Goal: Information Seeking & Learning: Learn about a topic

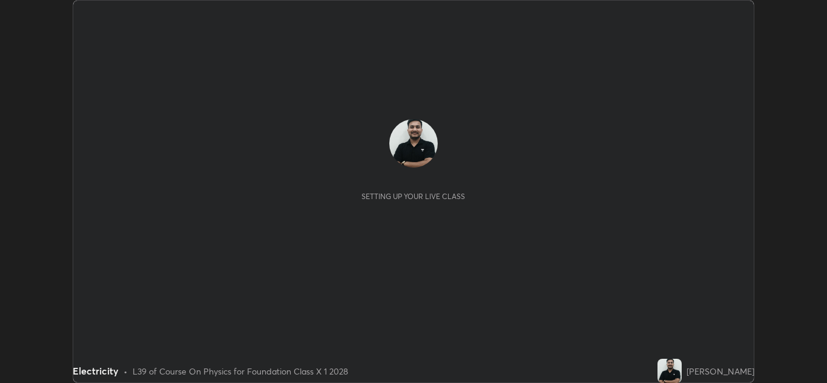
scroll to position [383, 827]
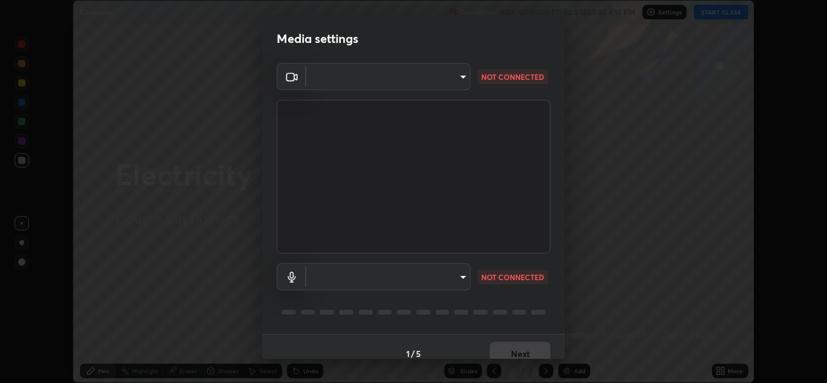
type input "a5fd4db2a2ff04be9e75800ceec395402009cfa99126b0c31c67d7c87717ec82"
type input "f462e9c8acfac9851cb8a805aba7c3f14d825ed15c488d6e9f3582508e60f972"
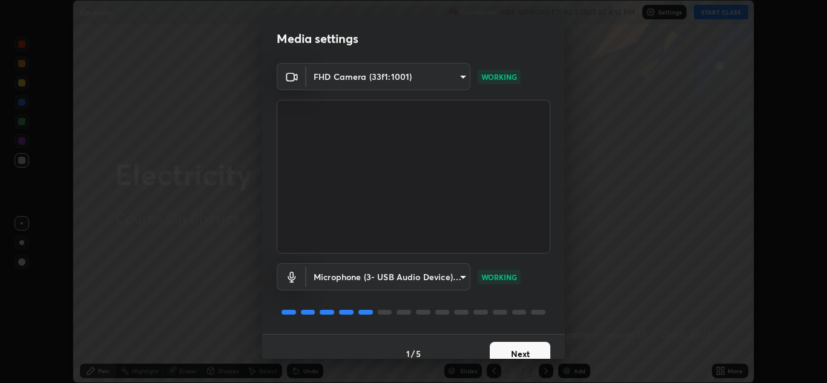
scroll to position [14, 0]
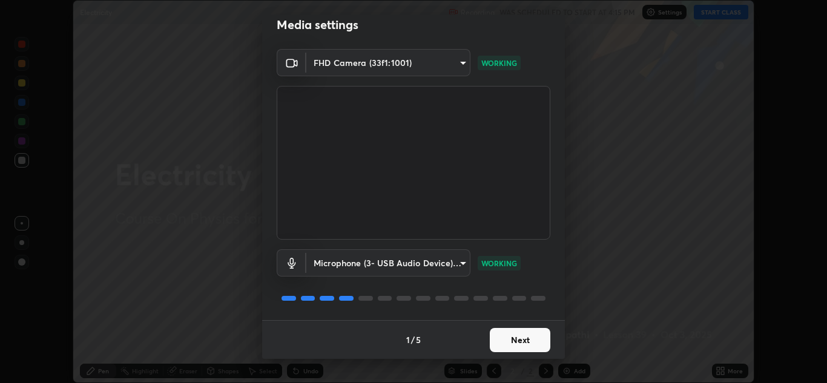
click at [515, 342] on button "Next" at bounding box center [520, 340] width 61 height 24
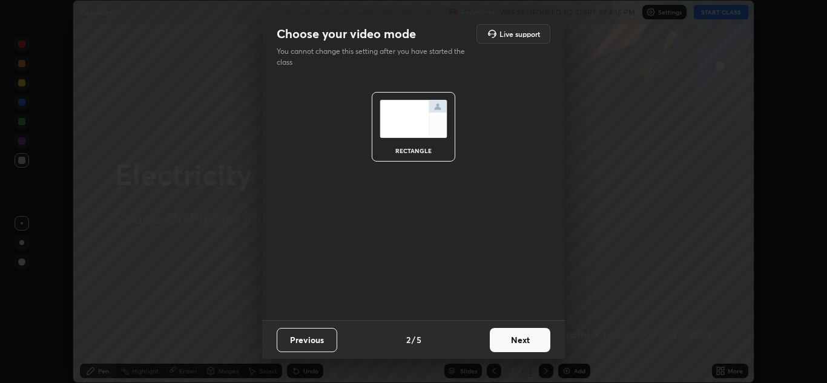
click at [514, 339] on button "Next" at bounding box center [520, 340] width 61 height 24
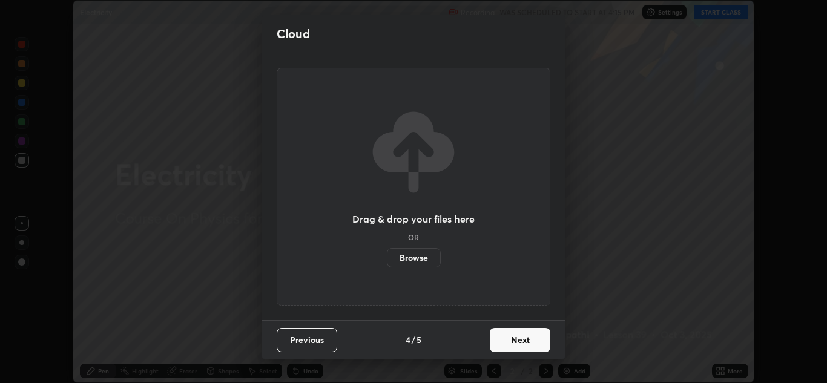
click at [517, 340] on button "Next" at bounding box center [520, 340] width 61 height 24
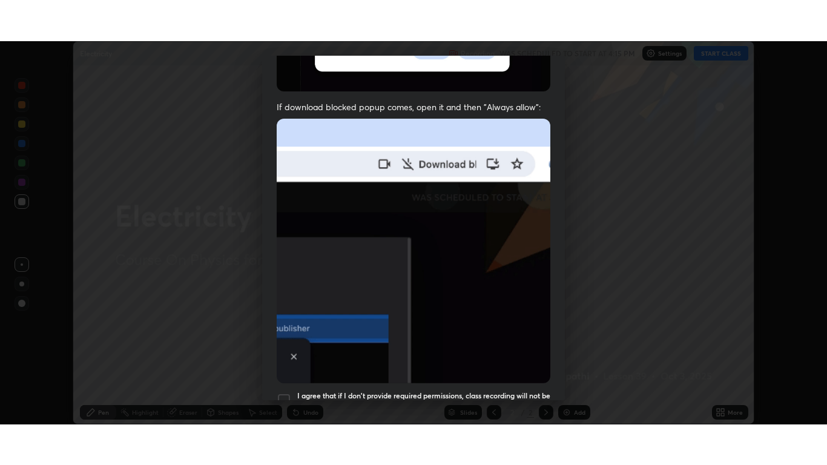
scroll to position [262, 0]
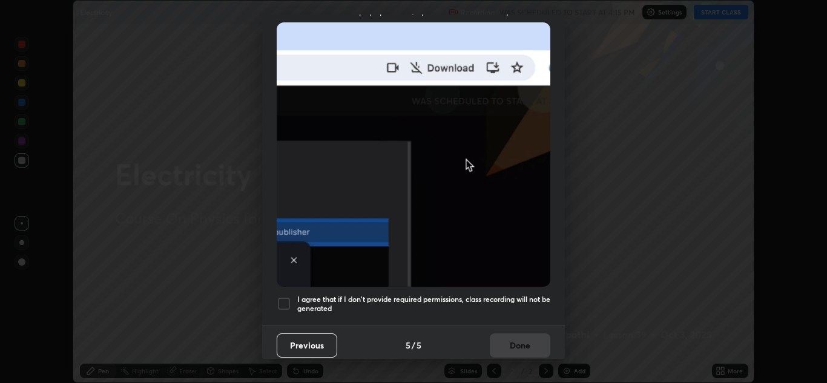
click at [286, 297] on div at bounding box center [284, 304] width 15 height 15
click at [505, 343] on button "Done" at bounding box center [520, 346] width 61 height 24
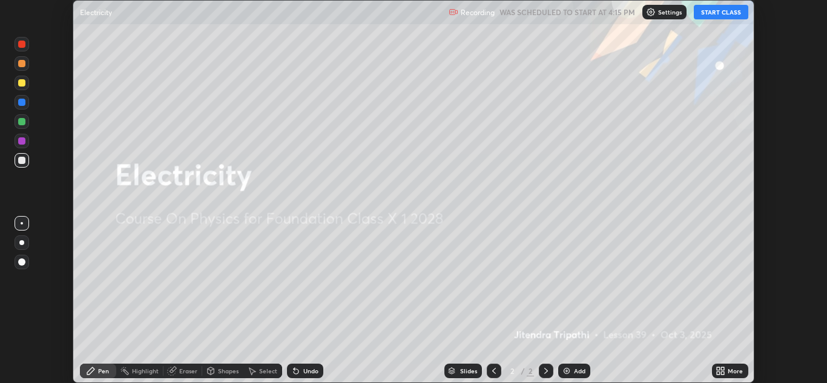
click at [730, 16] on button "START CLASS" at bounding box center [721, 12] width 55 height 15
click at [723, 372] on icon at bounding box center [722, 373] width 3 height 3
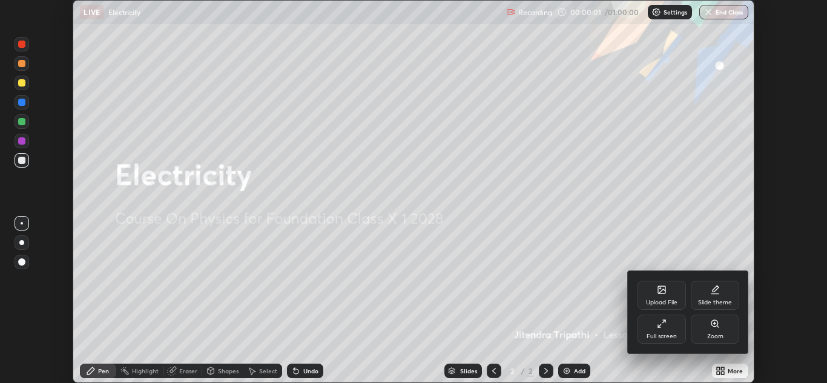
click at [664, 330] on div "Full screen" at bounding box center [662, 329] width 48 height 29
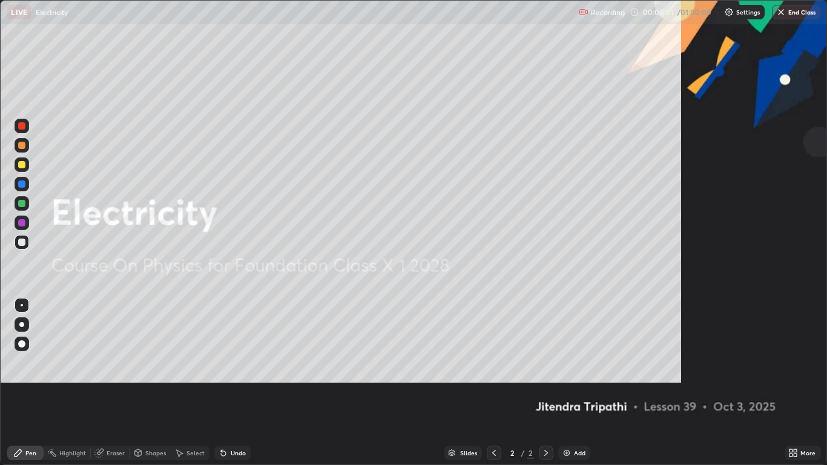
scroll to position [465, 827]
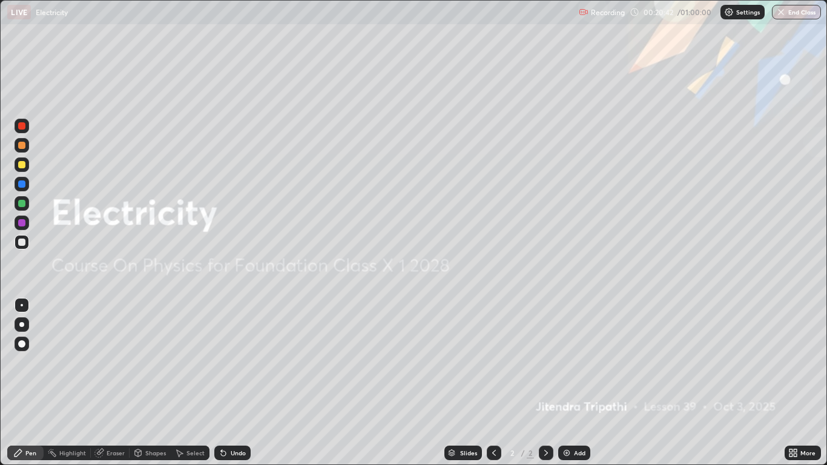
click at [576, 383] on div "Add" at bounding box center [580, 453] width 12 height 6
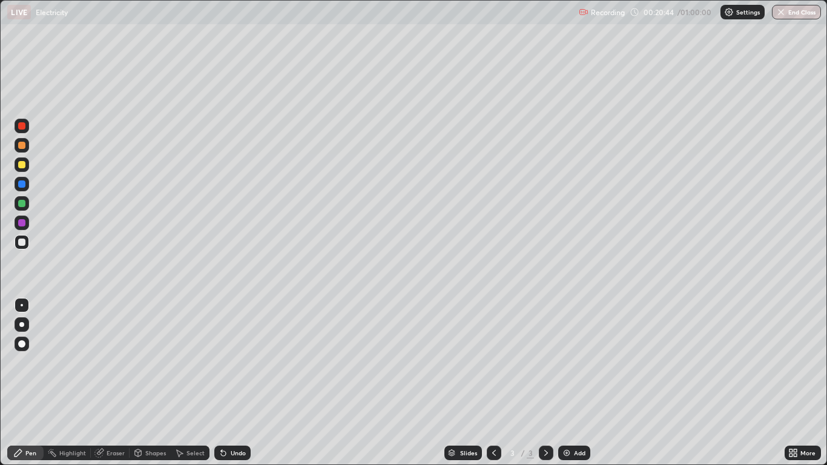
click at [22, 165] on div at bounding box center [21, 164] width 7 height 7
click at [22, 170] on div at bounding box center [22, 164] width 15 height 15
click at [22, 185] on div at bounding box center [21, 183] width 7 height 7
click at [234, 383] on div "Undo" at bounding box center [238, 453] width 15 height 6
